Goal: Task Accomplishment & Management: Manage account settings

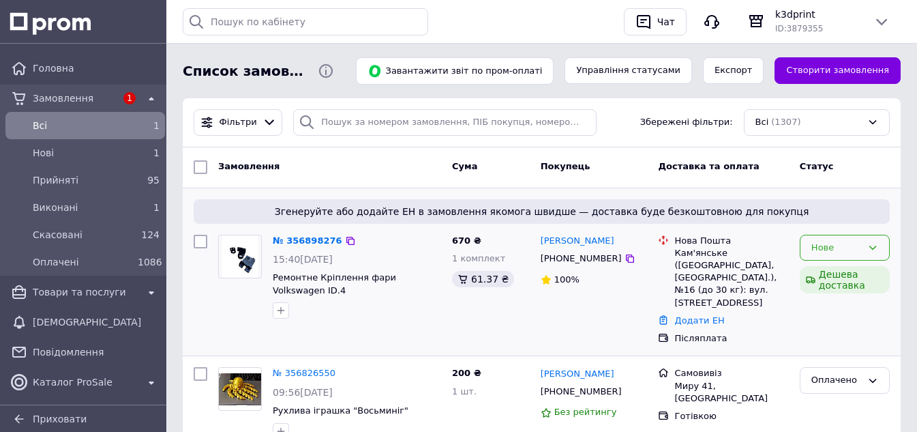
click at [868, 249] on icon at bounding box center [873, 247] width 11 height 11
click at [842, 271] on li "Прийнято" at bounding box center [845, 275] width 89 height 25
click at [292, 235] on link "№ 356898276" at bounding box center [308, 240] width 70 height 10
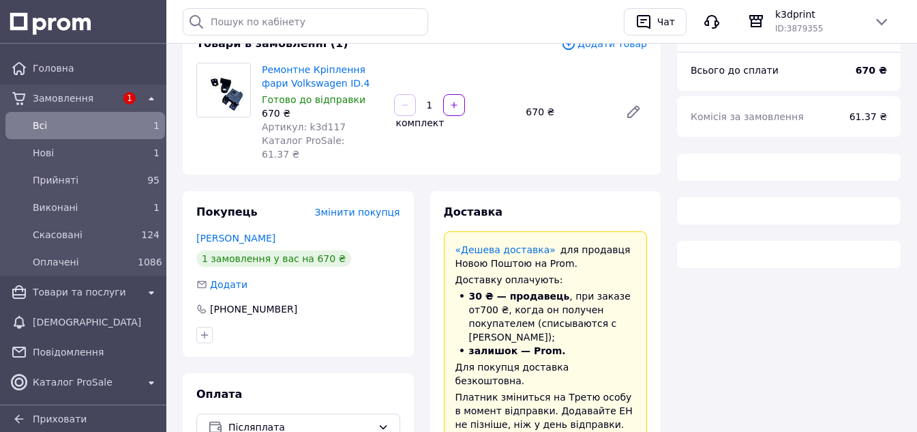
scroll to position [136, 0]
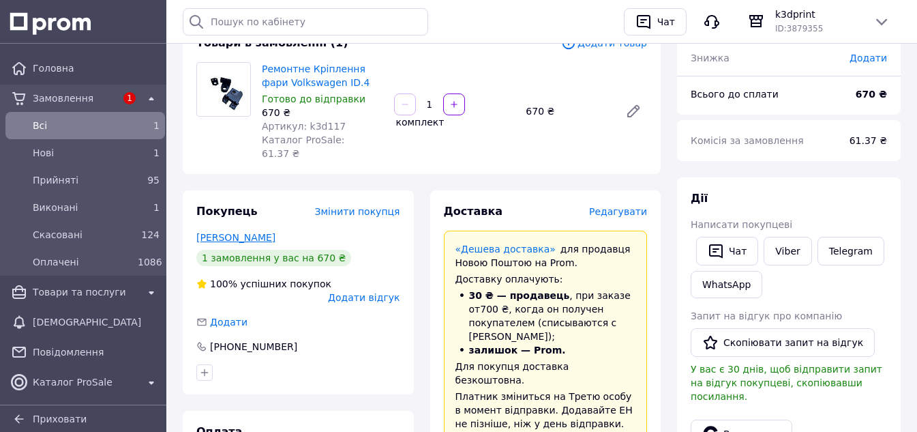
click at [224, 232] on link "[PERSON_NAME]" at bounding box center [235, 237] width 79 height 11
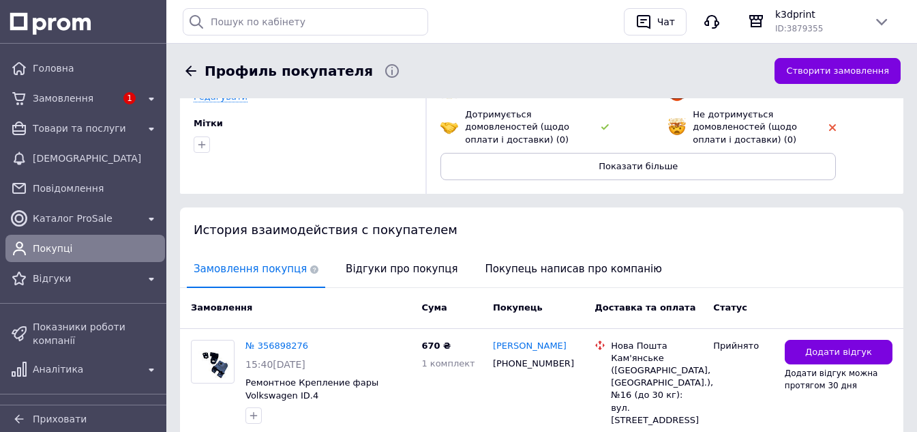
scroll to position [205, 0]
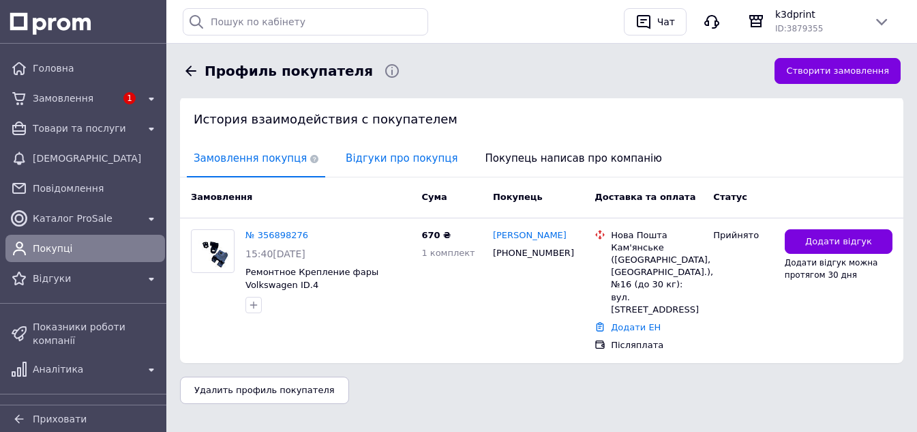
click at [387, 164] on span "Відгуки про покупця" at bounding box center [401, 158] width 125 height 35
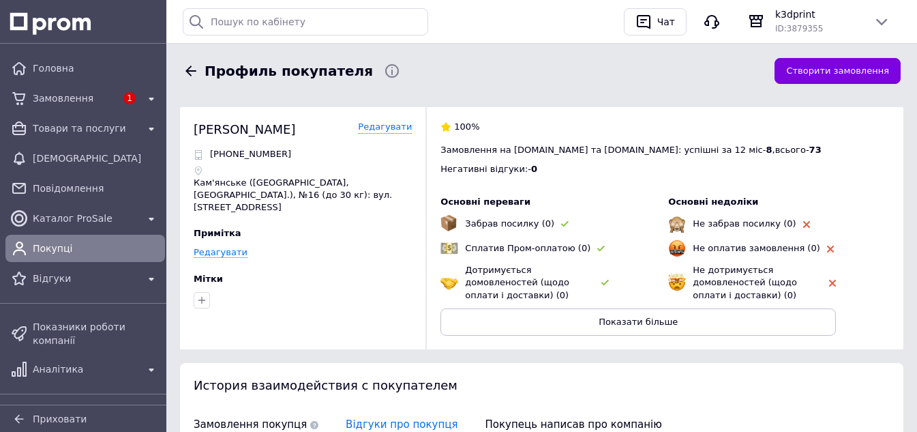
scroll to position [0, 0]
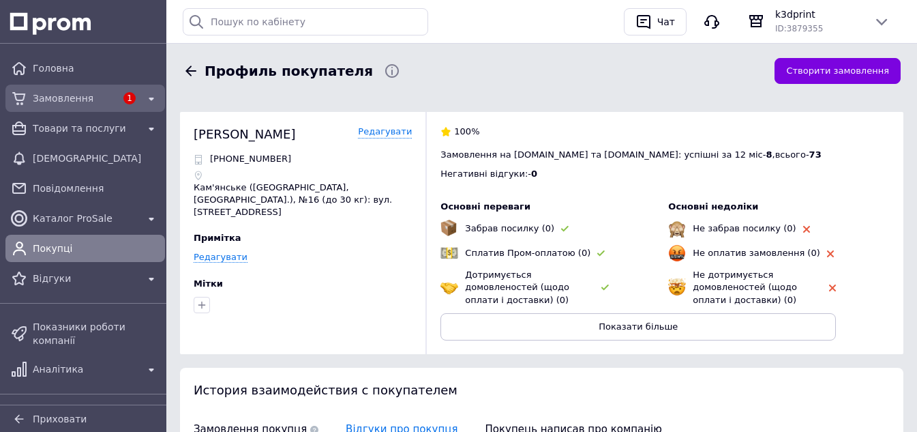
click at [86, 97] on span "Замовлення" at bounding box center [74, 98] width 83 height 14
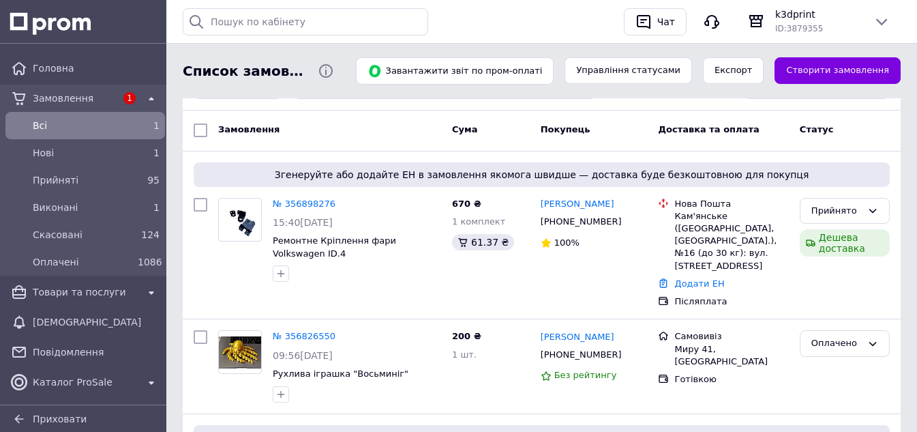
scroll to position [68, 0]
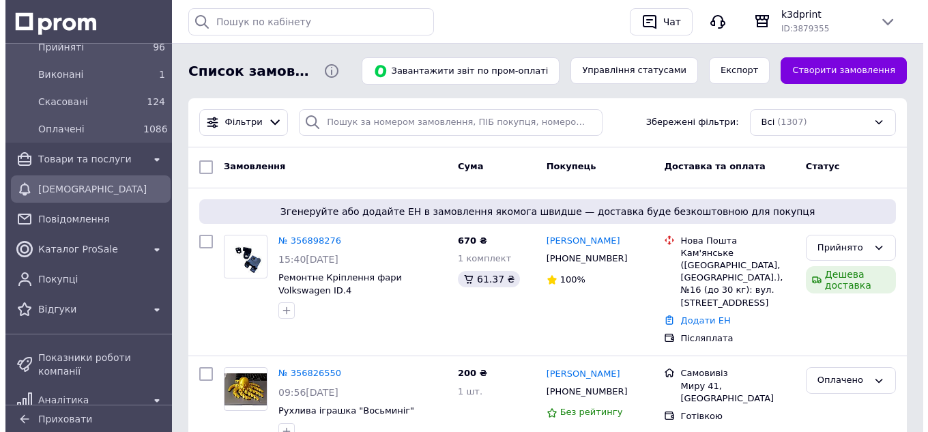
scroll to position [136, 0]
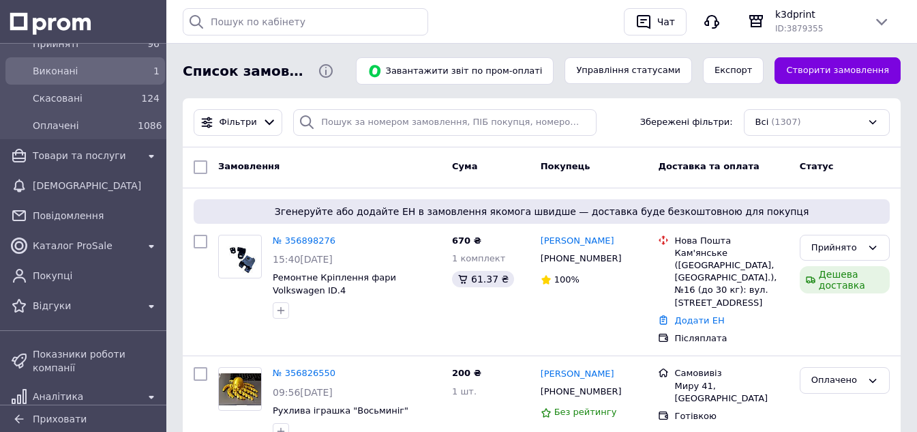
click at [69, 78] on div "Виконані" at bounding box center [82, 70] width 105 height 19
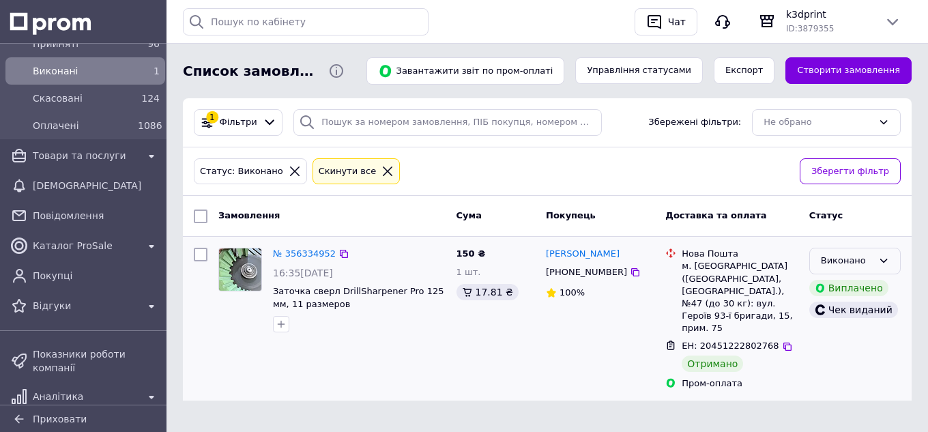
click at [880, 256] on icon at bounding box center [883, 260] width 11 height 11
drag, startPoint x: 840, startPoint y: 339, endPoint x: 801, endPoint y: 327, distance: 40.8
click at [839, 338] on li "Оплачено" at bounding box center [855, 339] width 90 height 25
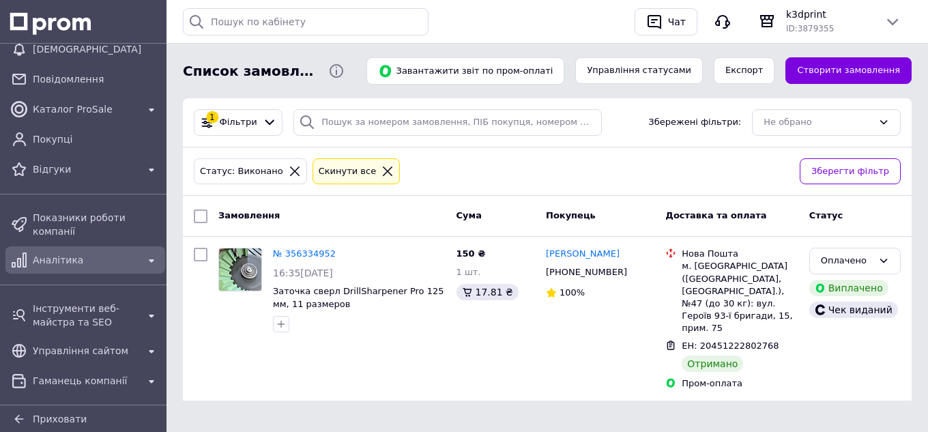
click at [79, 254] on span "Аналітика" at bounding box center [85, 260] width 105 height 14
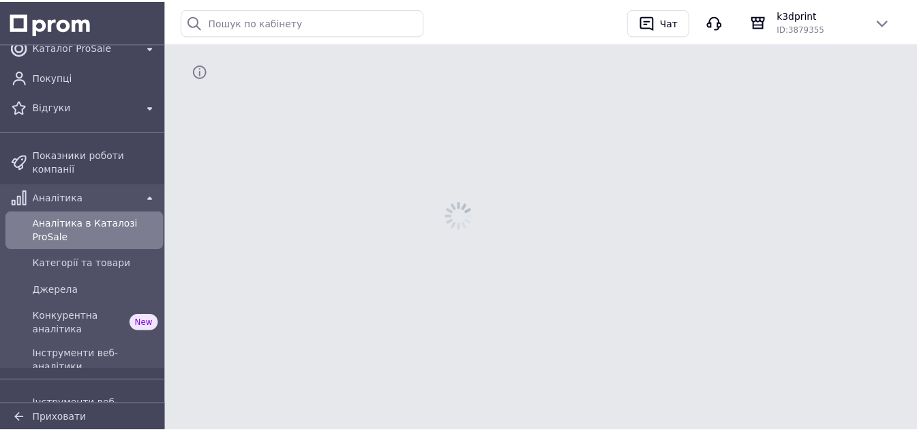
scroll to position [109, 0]
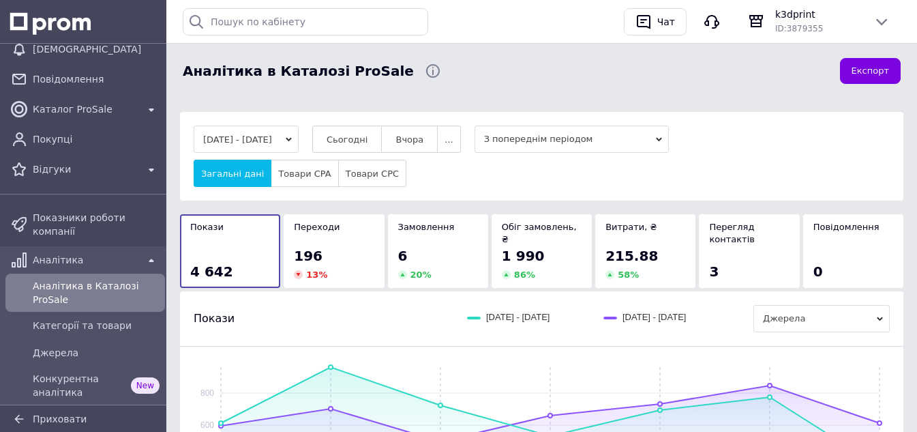
click at [379, 245] on div "Переходи 196 13 %" at bounding box center [334, 251] width 100 height 74
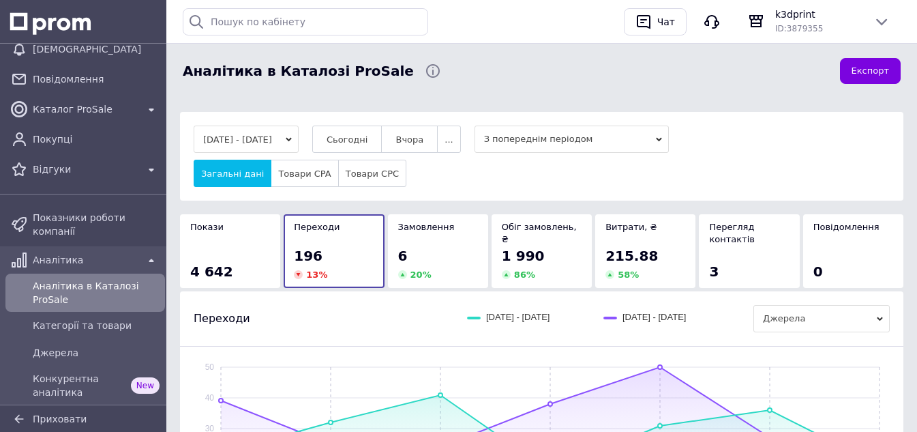
scroll to position [136, 0]
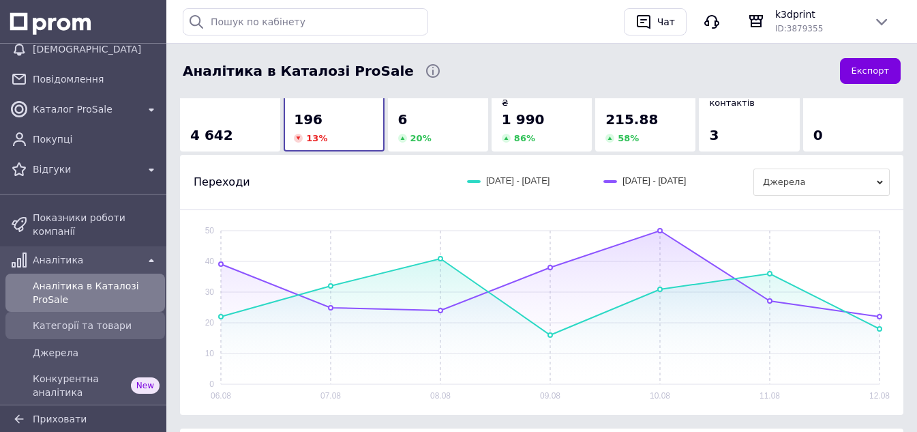
click at [54, 318] on span "Категорії та товари" at bounding box center [96, 325] width 127 height 14
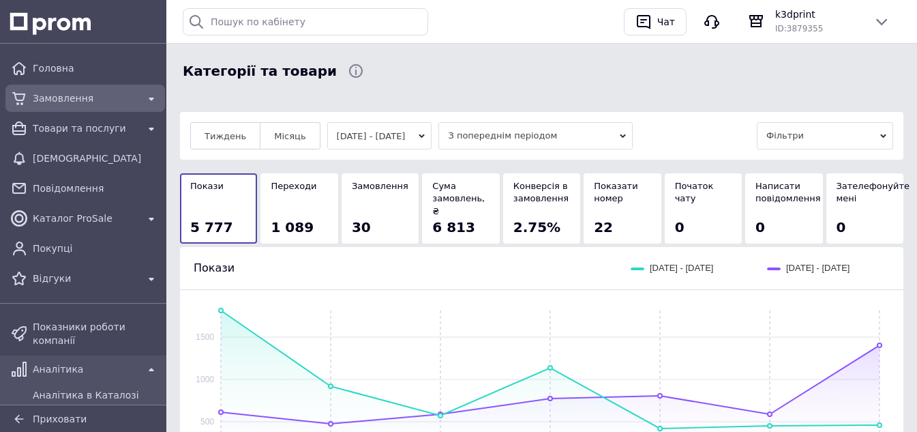
click at [50, 102] on span "Замовлення" at bounding box center [85, 98] width 105 height 14
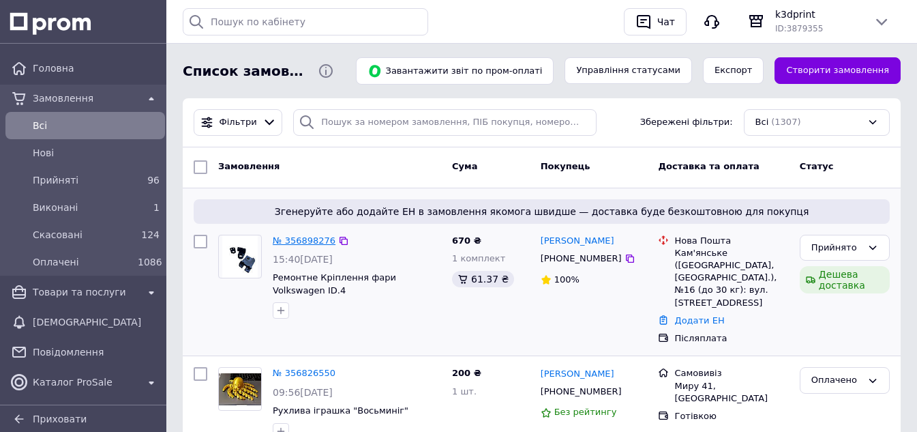
click at [293, 239] on link "№ 356898276" at bounding box center [304, 240] width 63 height 10
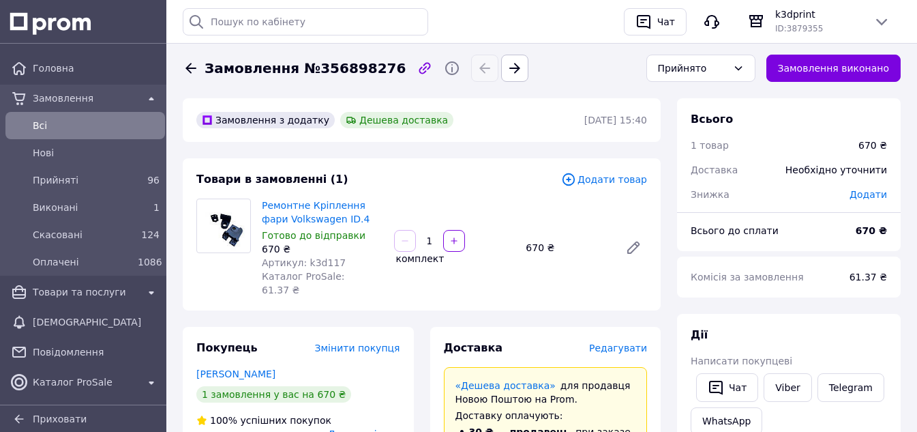
click at [36, 123] on span "Всi" at bounding box center [96, 126] width 127 height 14
